Goal: Task Accomplishment & Management: Use online tool/utility

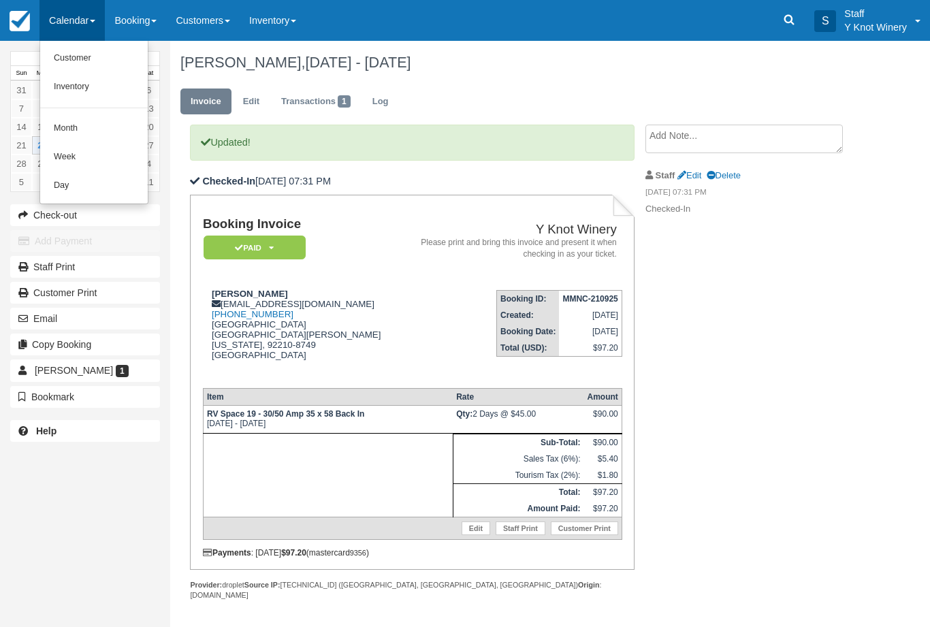
click at [115, 59] on link "Customer" at bounding box center [94, 58] width 108 height 29
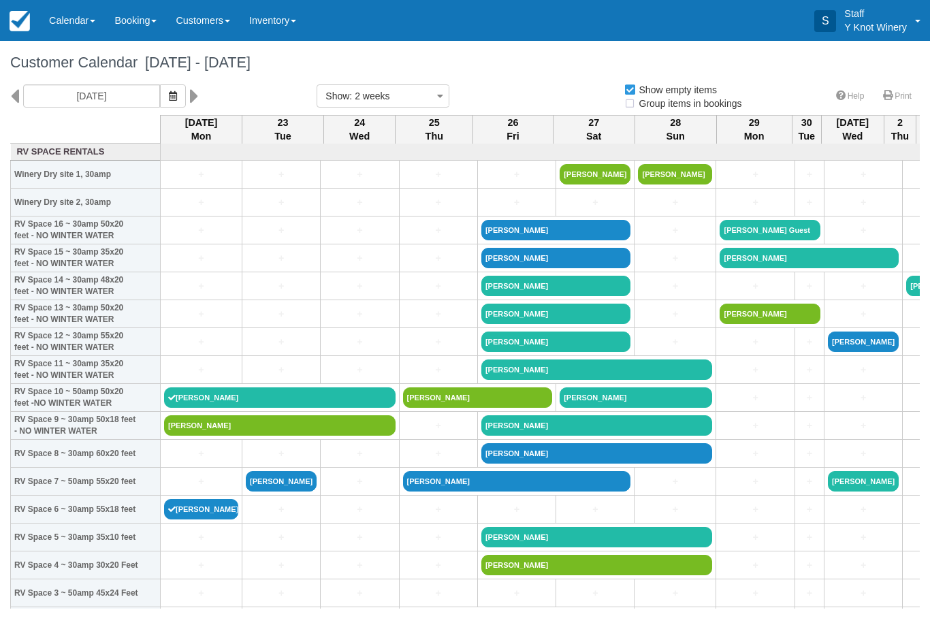
select select
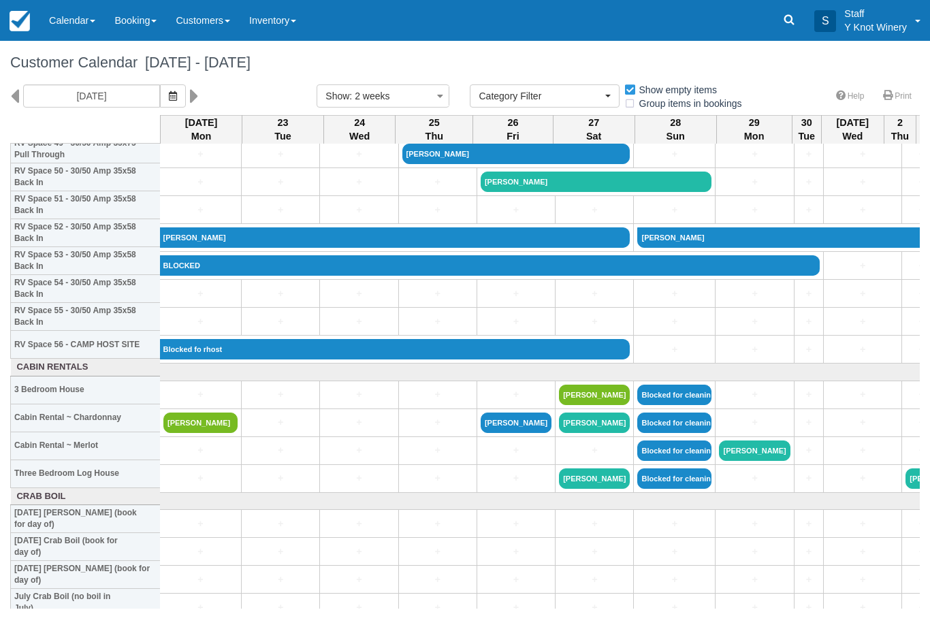
scroll to position [1416, 1]
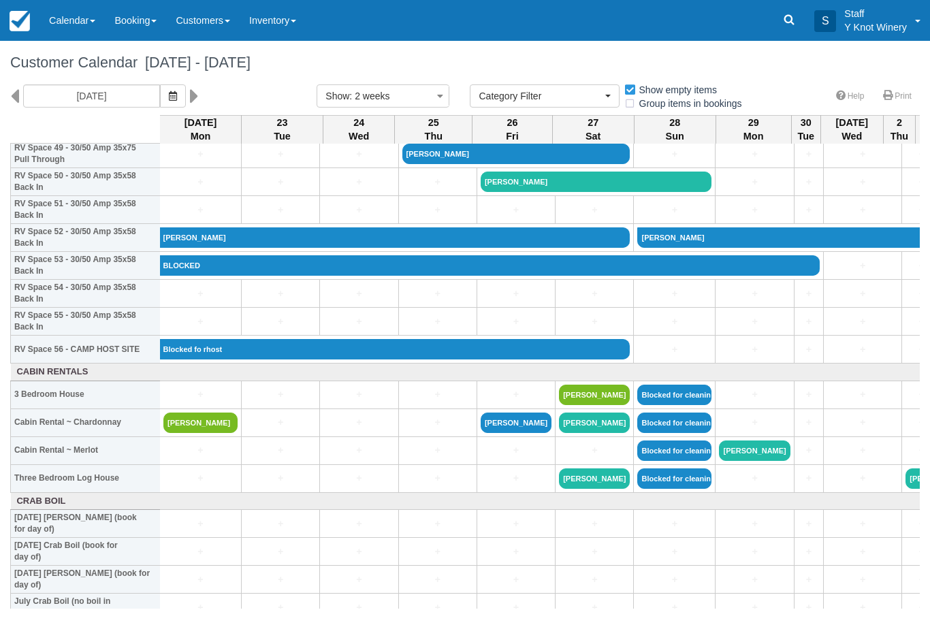
click at [200, 433] on link "[PERSON_NAME]" at bounding box center [200, 423] width 74 height 20
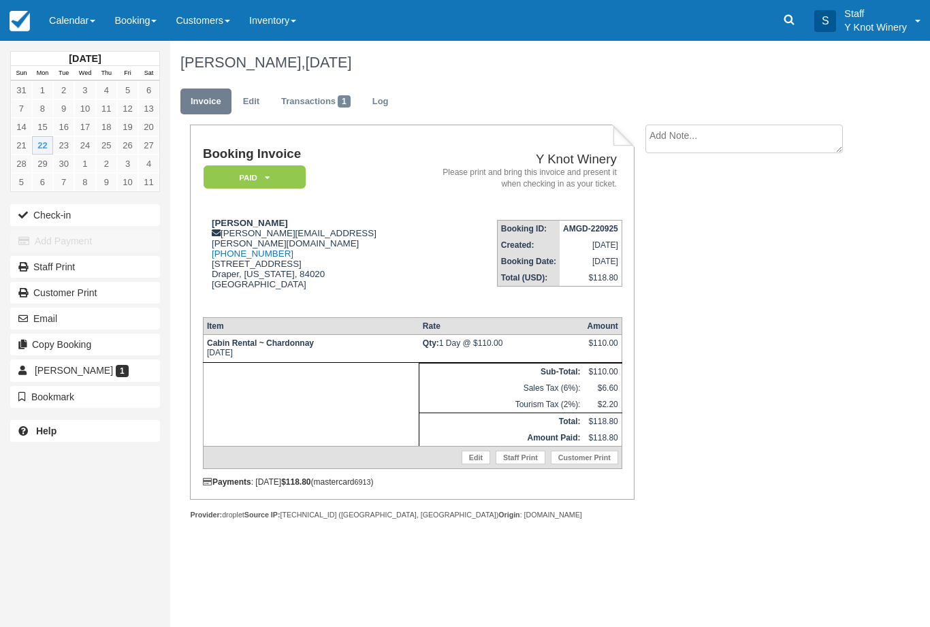
click at [88, 217] on button "Check-in" at bounding box center [85, 215] width 150 height 22
